Goal: Communication & Community: Ask a question

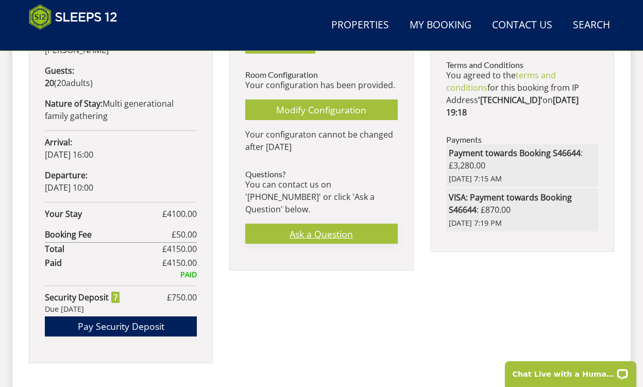
scroll to position [627, 0]
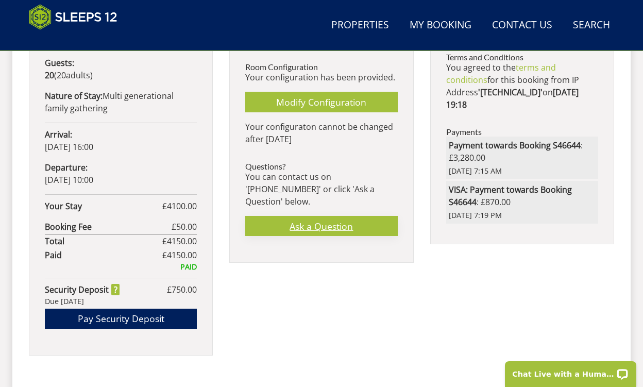
click at [320, 216] on link "Ask a Question" at bounding box center [321, 226] width 152 height 20
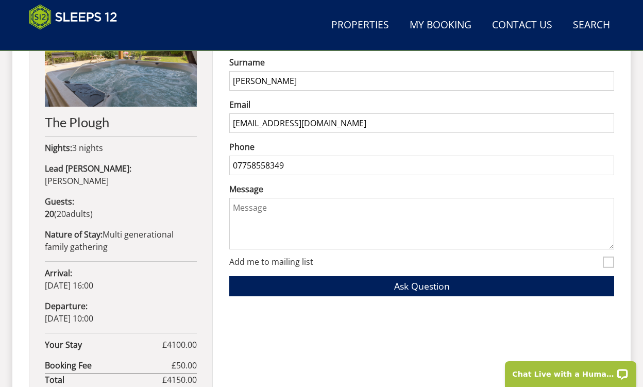
scroll to position [492, 0]
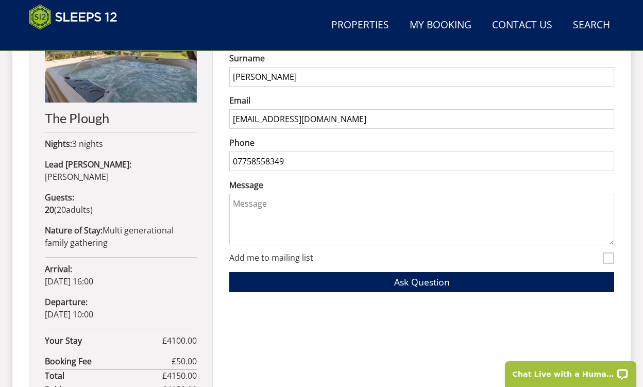
click at [270, 201] on textarea "Message" at bounding box center [421, 220] width 385 height 52
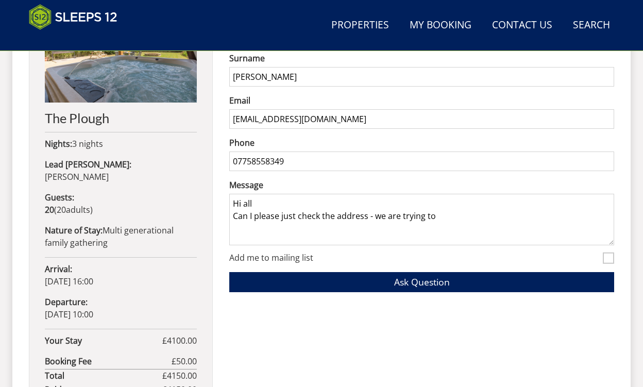
click at [382, 235] on textarea "Hi all Can I please just check the address - we are trying to" at bounding box center [421, 220] width 385 height 52
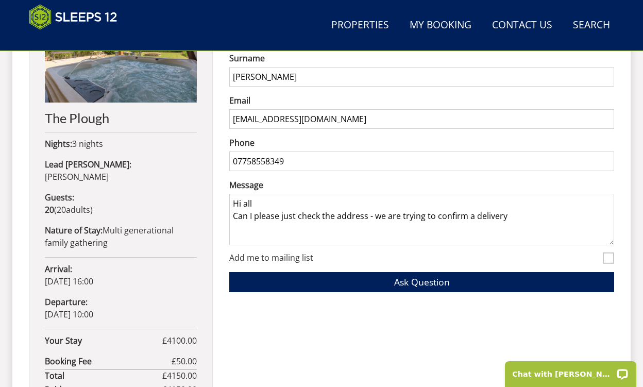
click at [542, 204] on textarea "Hi all Can I please just check the address - we are trying to confirm a delivery" at bounding box center [421, 220] width 385 height 52
click at [530, 213] on textarea "Hi all Can I please just check the address - we are trying to confirm a delivery" at bounding box center [421, 220] width 385 height 52
click at [597, 215] on textarea "Hi all Can I please just check the address - we are trying to confirm a deliver…" at bounding box center [421, 220] width 385 height 52
click at [314, 230] on textarea "Hi all Can I please just check the address - we are trying to confirm a deliver…" at bounding box center [421, 220] width 385 height 52
type textarea "Hi all Can I please just check the address - we are trying to confirm a deliver…"
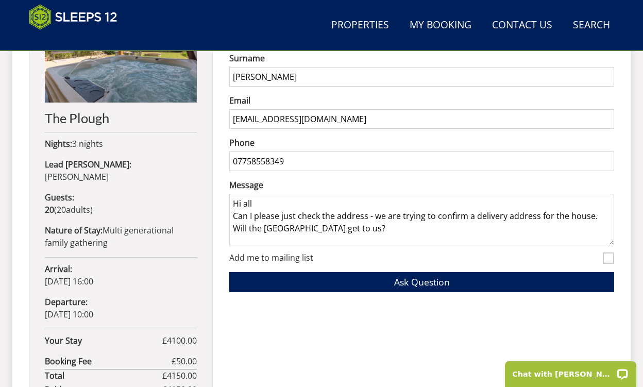
click at [608, 260] on input "Add me to mailing list" at bounding box center [608, 258] width 11 height 11
click at [603, 260] on input "Add me to mailing list" at bounding box center [608, 258] width 11 height 11
checkbox input "false"
click at [371, 226] on textarea "Hi all Can I please just check the address - we are trying to confirm a deliver…" at bounding box center [421, 220] width 385 height 52
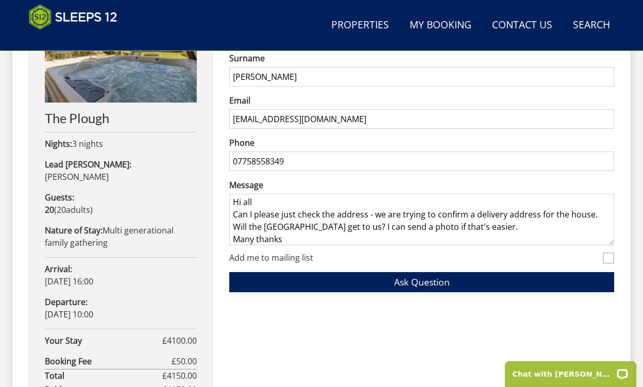
type textarea "Hi all Can I please just check the address - we are trying to confirm a deliver…"
click at [390, 283] on button "Ask Question" at bounding box center [421, 282] width 385 height 20
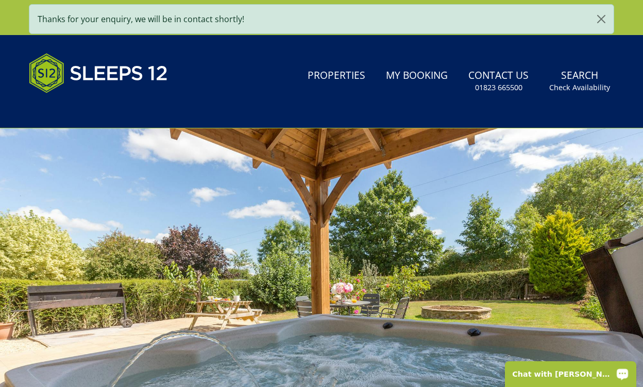
click at [535, 371] on p "Chat with [PERSON_NAME]" at bounding box center [564, 374] width 102 height 8
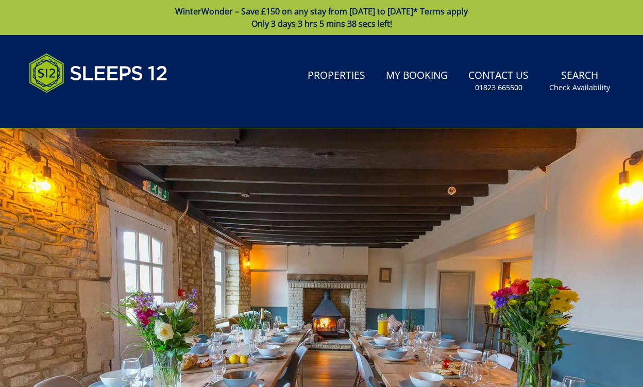
click at [307, 188] on div at bounding box center [321, 308] width 643 height 360
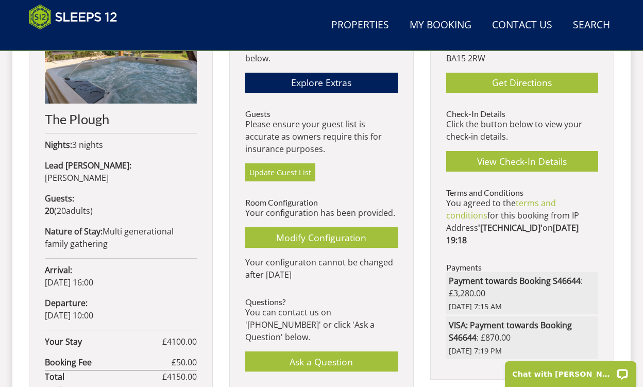
scroll to position [490, 0]
